Goal: Task Accomplishment & Management: Manage account settings

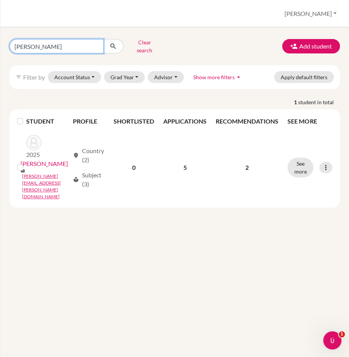
drag, startPoint x: 42, startPoint y: 44, endPoint x: -39, endPoint y: 44, distance: 81.6
click at [0, 44] on html "Home Students Universities Documents Analytics Help center Community Students o…" at bounding box center [174, 178] width 349 height 357
type input "[PERSON_NAME]"
click at [112, 45] on icon "submit" at bounding box center [113, 46] width 8 height 8
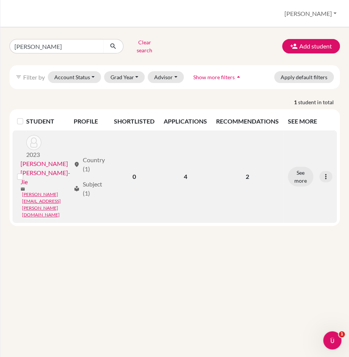
click at [69, 159] on link "[PERSON_NAME] [PERSON_NAME]-Jie" at bounding box center [45, 172] width 50 height 27
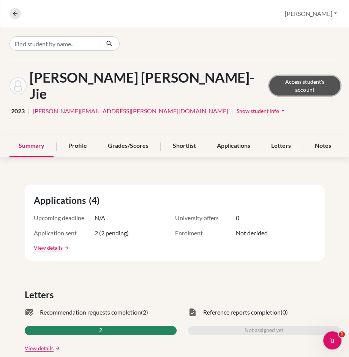
click at [287, 77] on link "Access student's account" at bounding box center [304, 86] width 71 height 20
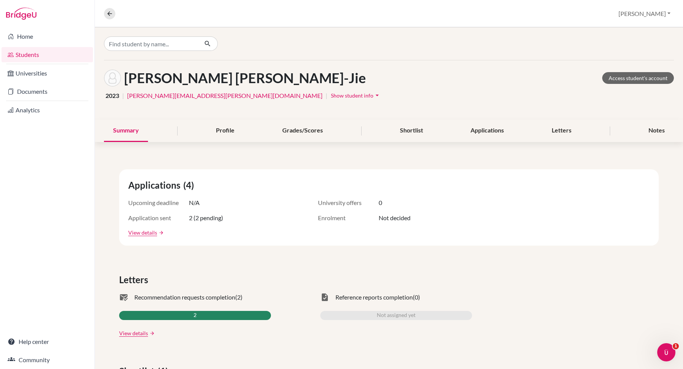
click at [330, 91] on button "Show student info arrow_drop_down" at bounding box center [355, 96] width 51 height 12
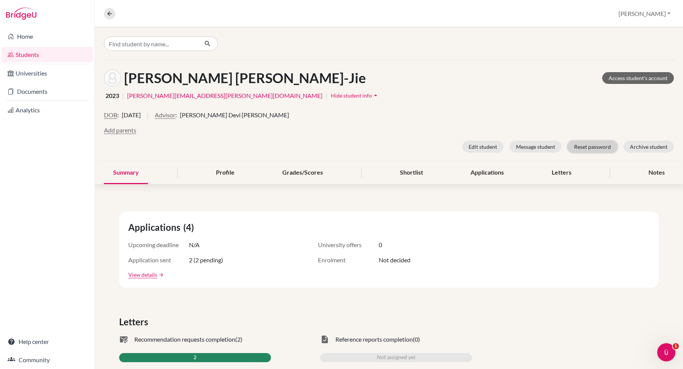
click at [606, 142] on button "Reset password" at bounding box center [593, 147] width 50 height 12
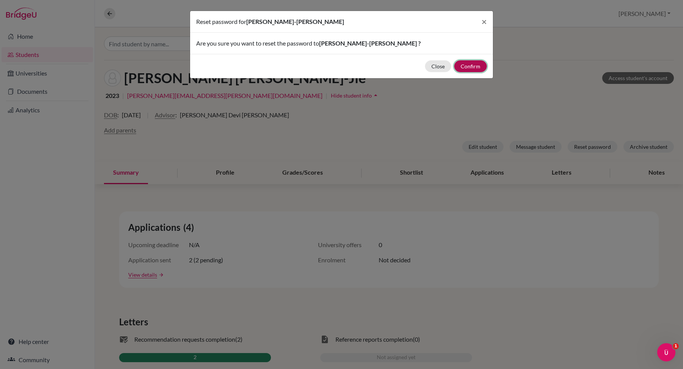
click at [478, 66] on button "Confirm" at bounding box center [470, 66] width 33 height 12
